Goal: Navigation & Orientation: Find specific page/section

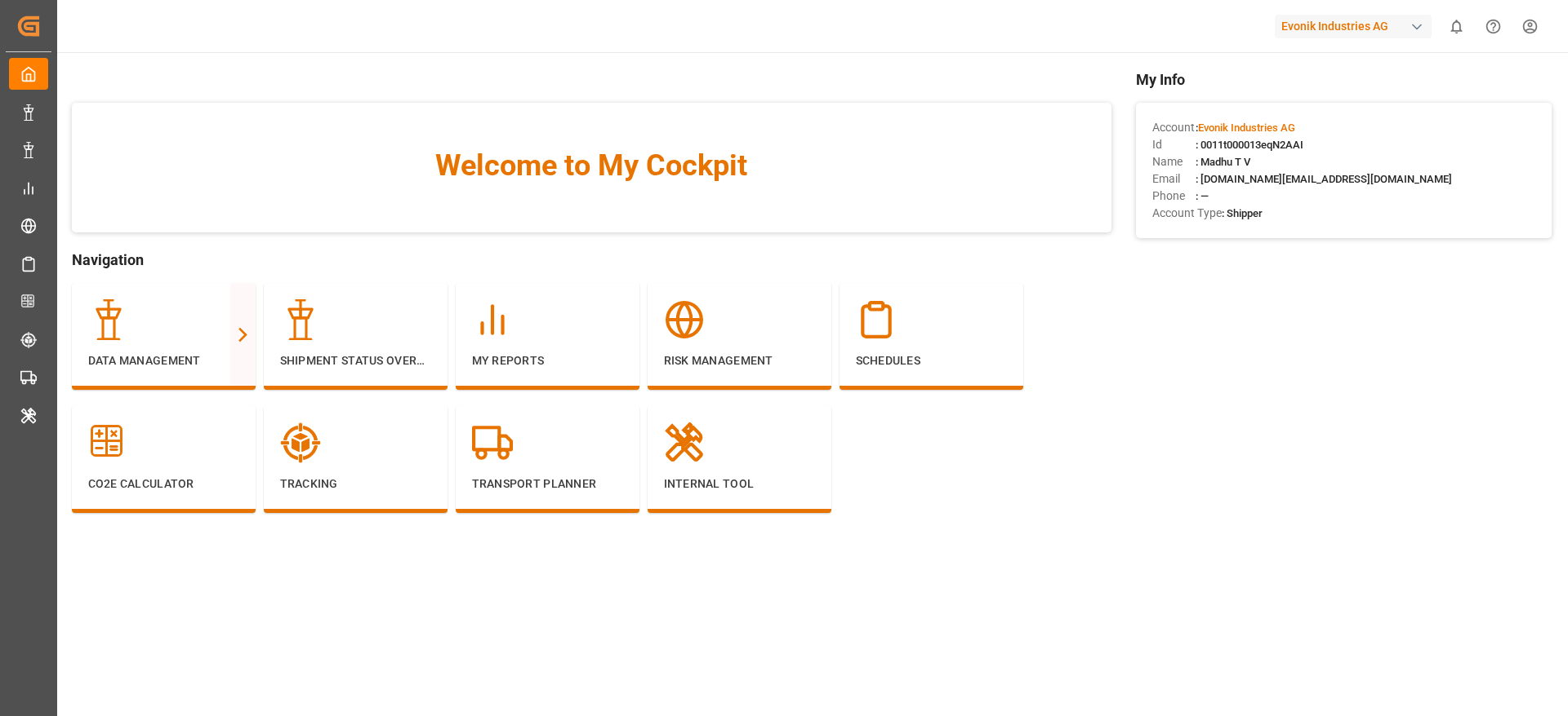
click at [1367, 23] on div "Evonik Industries AG" at bounding box center [1352, 26] width 157 height 23
type input "lodec"
click at [1337, 105] on span "LODEC Asia" at bounding box center [1303, 103] width 73 height 17
